Goal: Task Accomplishment & Management: Manage account settings

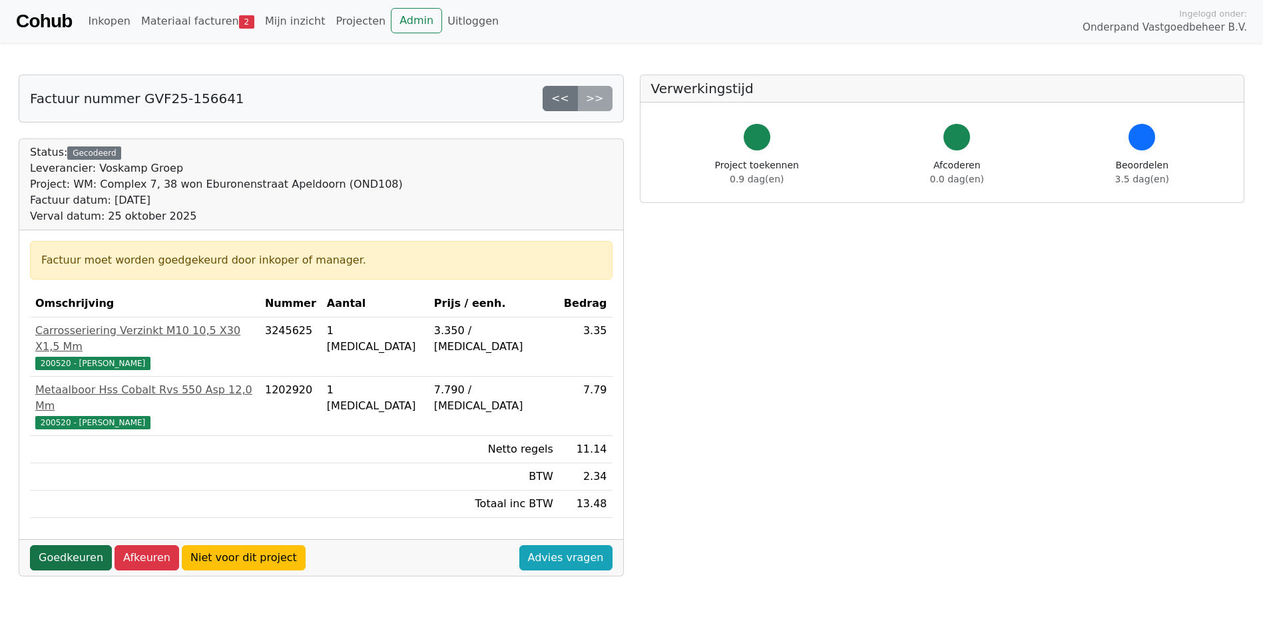
click at [66, 545] on link "Goedkeuren" at bounding box center [71, 557] width 82 height 25
click at [62, 545] on link "Goedkeuren" at bounding box center [71, 557] width 82 height 25
click at [61, 545] on link "Goedkeuren" at bounding box center [71, 557] width 82 height 25
